Goal: Information Seeking & Learning: Learn about a topic

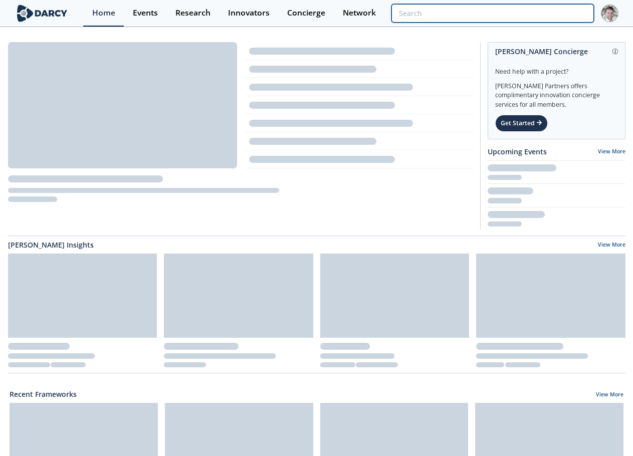
click at [537, 11] on input "search" at bounding box center [493, 13] width 202 height 19
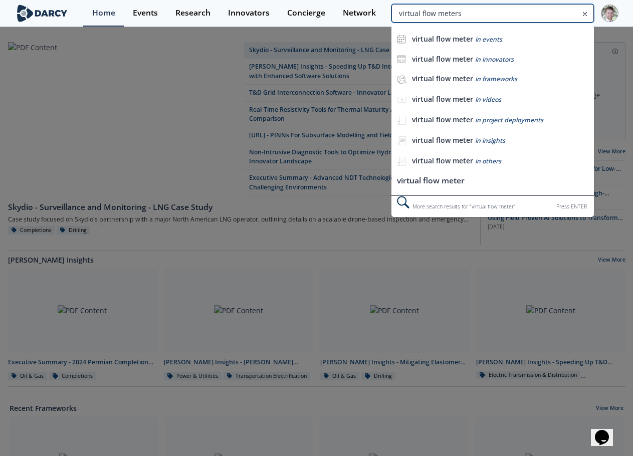
type input "virtual flow meters"
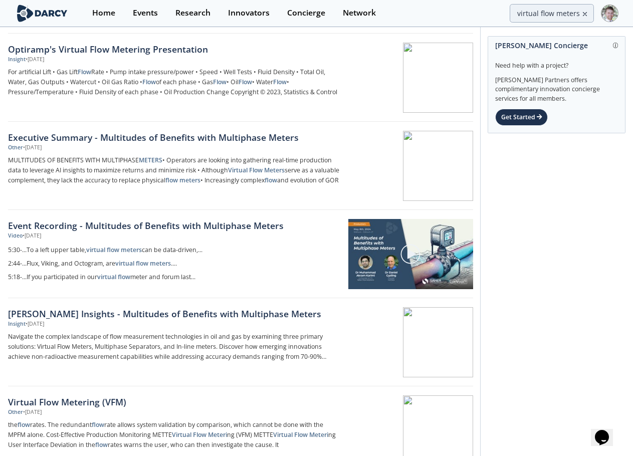
scroll to position [729, 0]
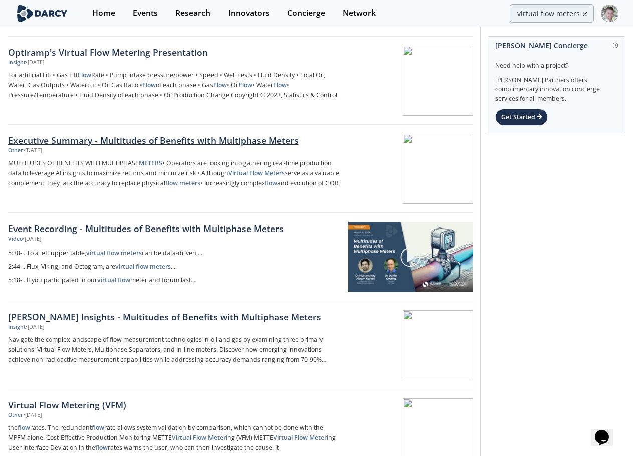
click at [82, 142] on div "Executive Summary - Multitudes of Benefits with Multiphase Meters" at bounding box center [174, 140] width 332 height 13
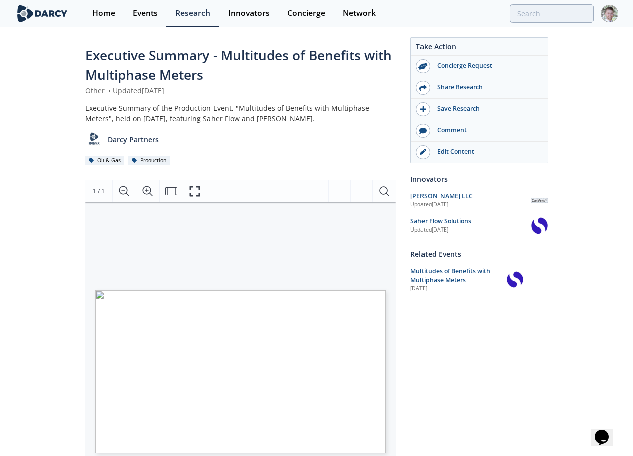
type input "virtual flow meters"
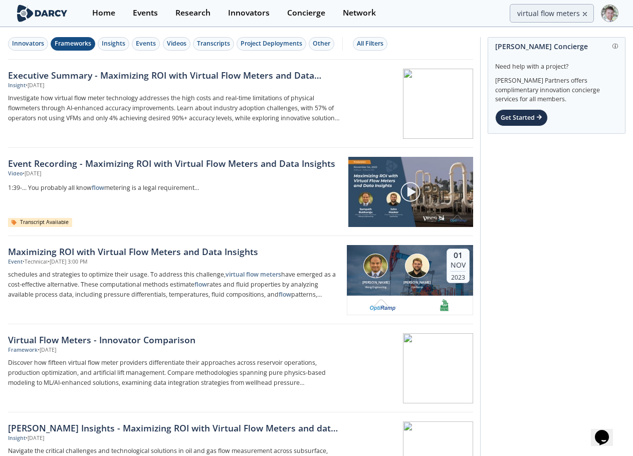
click at [61, 40] on div "Frameworks" at bounding box center [73, 43] width 37 height 9
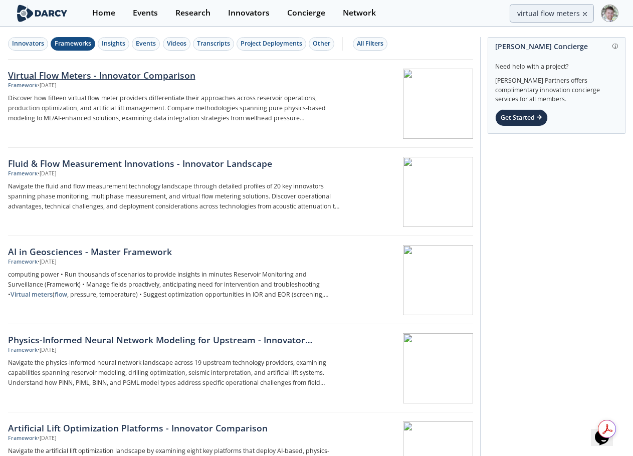
click at [412, 118] on div at bounding box center [410, 104] width 126 height 70
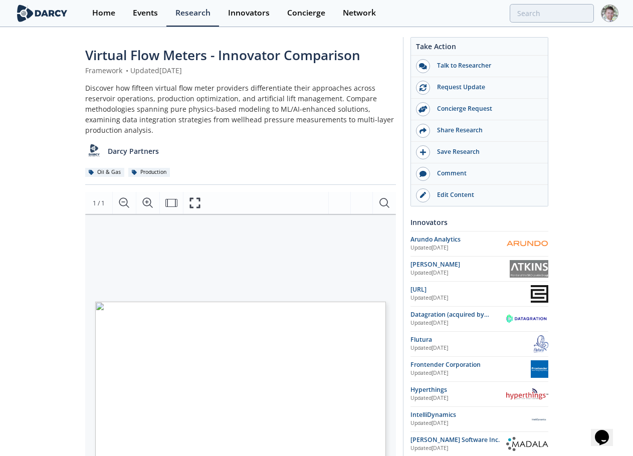
type input "virtual flow meters"
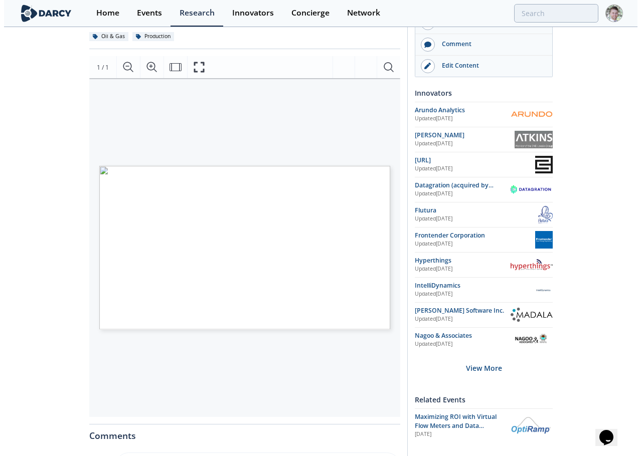
scroll to position [150, 0]
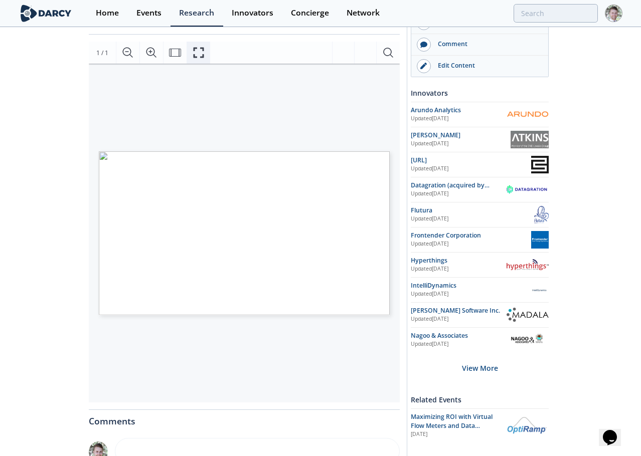
click at [196, 51] on icon "Fullscreen" at bounding box center [198, 53] width 12 height 12
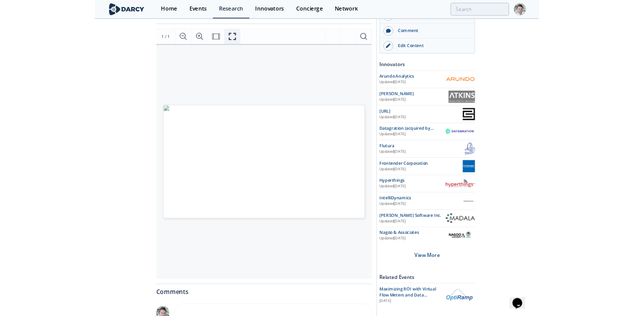
scroll to position [0, 0]
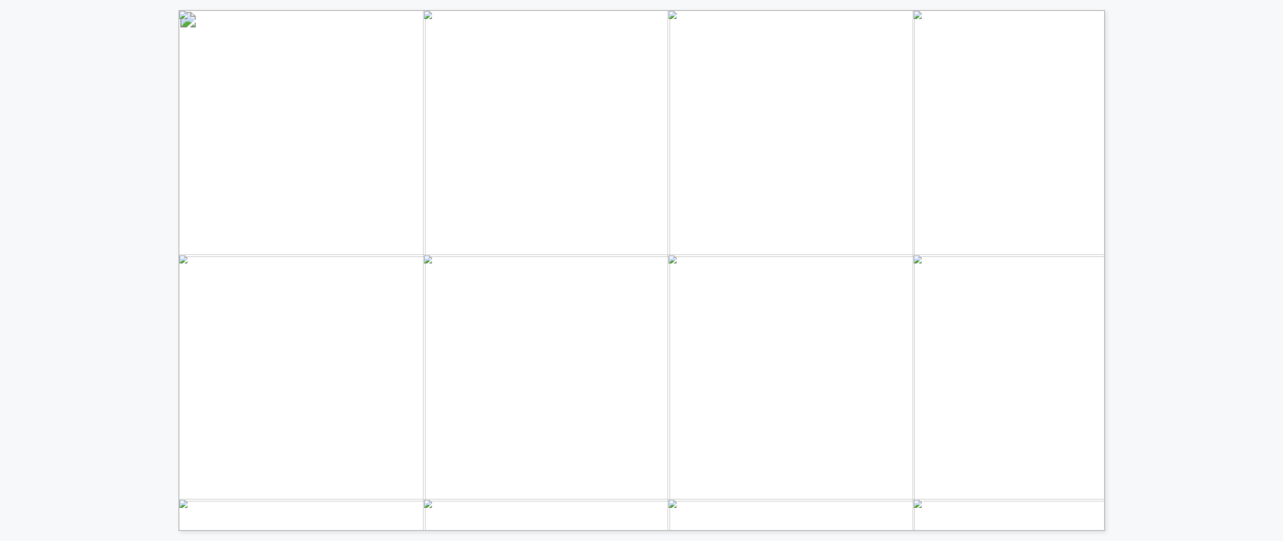
click at [640, 12] on div "Proprietary and confidential VIRTUAL FLOW METER PROVIDERS INNOVATOR COMPARISON …" at bounding box center [641, 265] width 1283 height 531
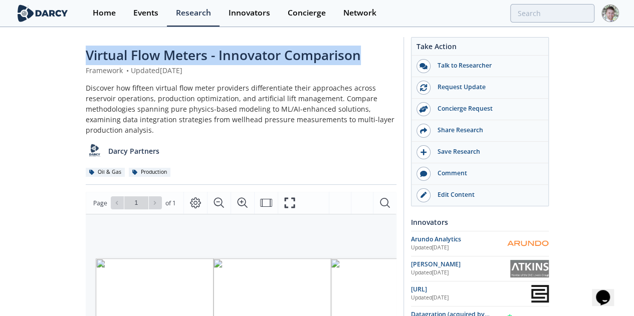
drag, startPoint x: 298, startPoint y: 58, endPoint x: 10, endPoint y: 60, distance: 288.3
click at [86, 60] on div "Virtual Flow Meters - Innovator Comparison" at bounding box center [241, 56] width 311 height 20
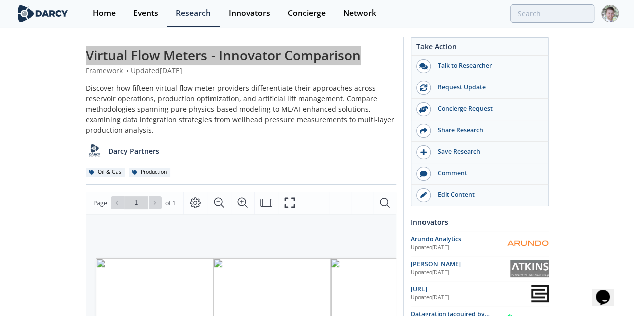
scroll to position [150, 0]
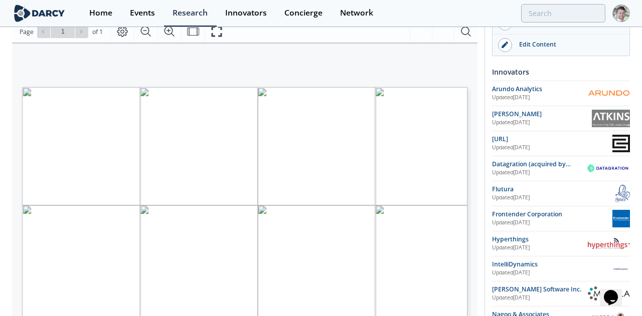
click at [80, 158] on span "Page 1" at bounding box center [326, 292] width 594 height 293
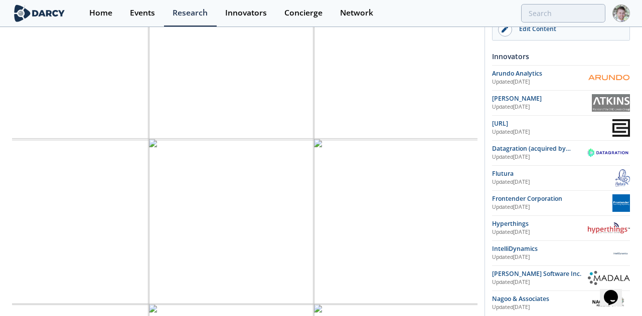
scroll to position [40, 39]
click at [67, 53] on span "Page 1" at bounding box center [408, 258] width 833 height 411
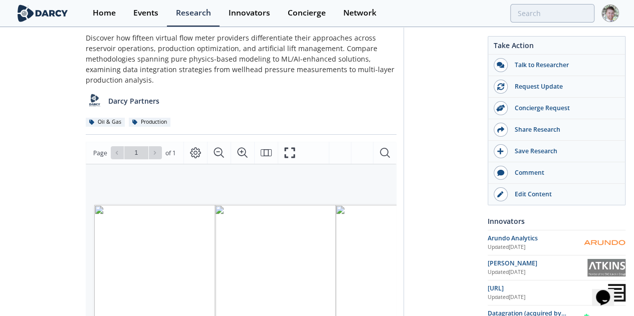
scroll to position [0, 0]
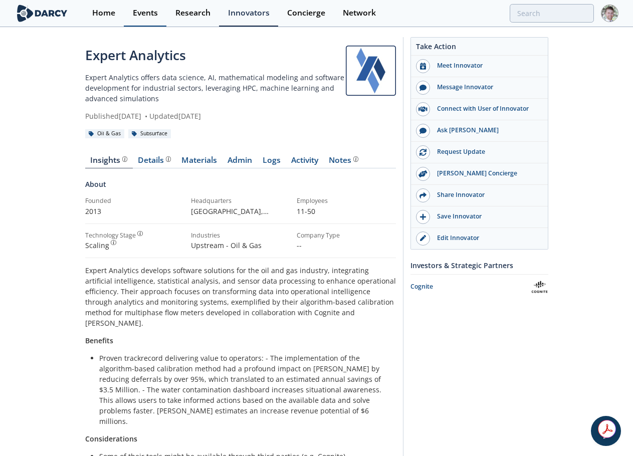
click at [144, 16] on div "Events" at bounding box center [145, 13] width 25 height 8
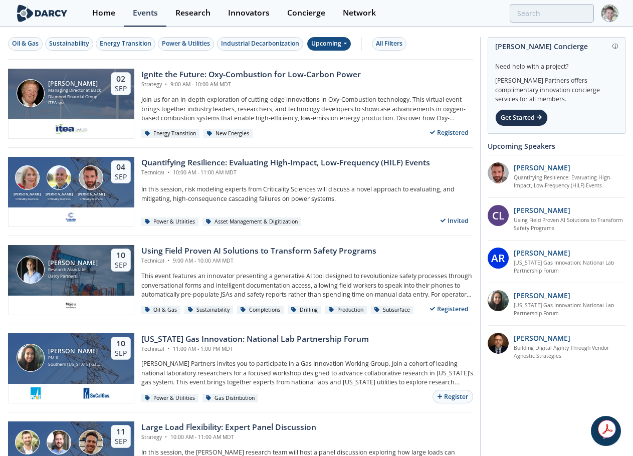
click at [340, 47] on div "Upcoming" at bounding box center [329, 44] width 44 height 14
click at [331, 70] on div "Past" at bounding box center [341, 77] width 62 height 16
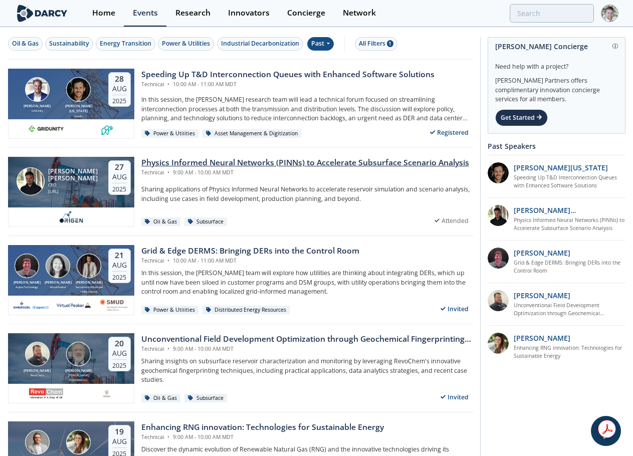
click at [248, 161] on div "Physics Informed Neural Networks (PINNs) to Accelerate Subsurface Scenario Anal…" at bounding box center [305, 163] width 328 height 12
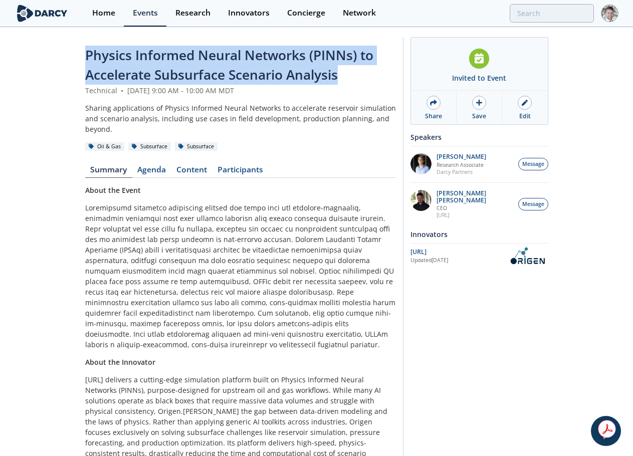
drag, startPoint x: 348, startPoint y: 75, endPoint x: 45, endPoint y: 57, distance: 303.8
click at [45, 57] on div "Physics Informed Neural Networks (PINNs) to Accelerate Subsurface Scenario Anal…" at bounding box center [316, 304] width 633 height 553
click at [192, 166] on link "Content" at bounding box center [191, 172] width 41 height 12
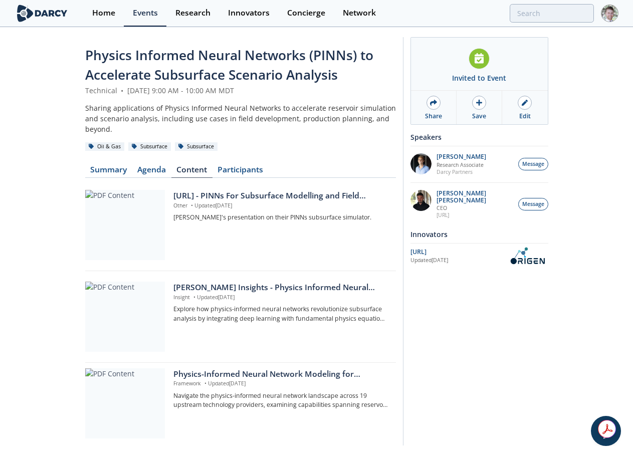
click at [52, 180] on div "Physics Informed Neural Networks (PINNs) to Accelerate Subsurface Scenario Anal…" at bounding box center [316, 244] width 633 height 432
click at [98, 170] on link "Summary" at bounding box center [108, 172] width 47 height 12
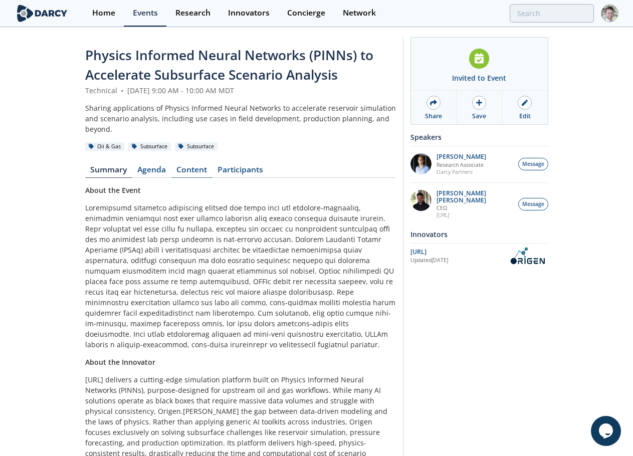
click at [187, 166] on link "Content" at bounding box center [191, 172] width 41 height 12
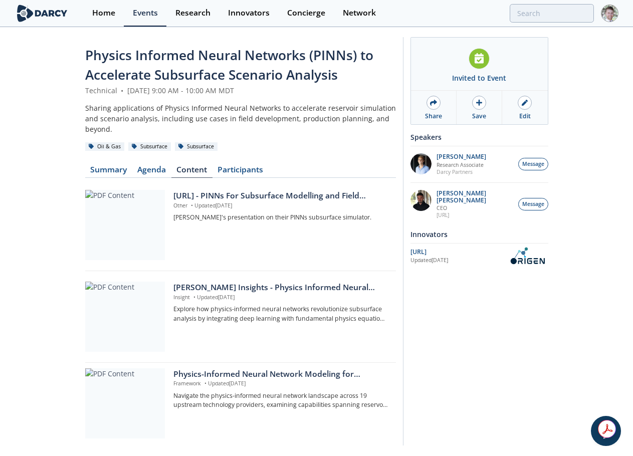
click at [33, 78] on div "Physics Informed Neural Networks (PINNs) to Accelerate Subsurface Scenario Anal…" at bounding box center [316, 244] width 633 height 432
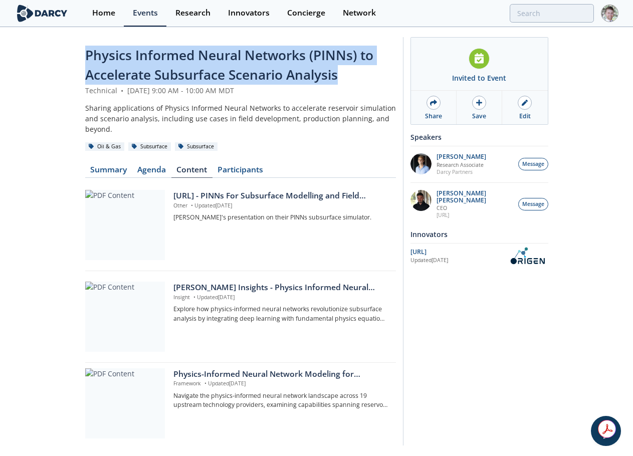
drag, startPoint x: 349, startPoint y: 76, endPoint x: 77, endPoint y: 62, distance: 272.6
click at [77, 62] on div "Physics Informed Neural Networks (PINNs) to Accelerate Subsurface Scenario Anal…" at bounding box center [316, 244] width 633 height 432
copy span "Physics Informed Neural Networks (PINNs) to Accelerate Subsurface Scenario Anal…"
